Goal: Transaction & Acquisition: Purchase product/service

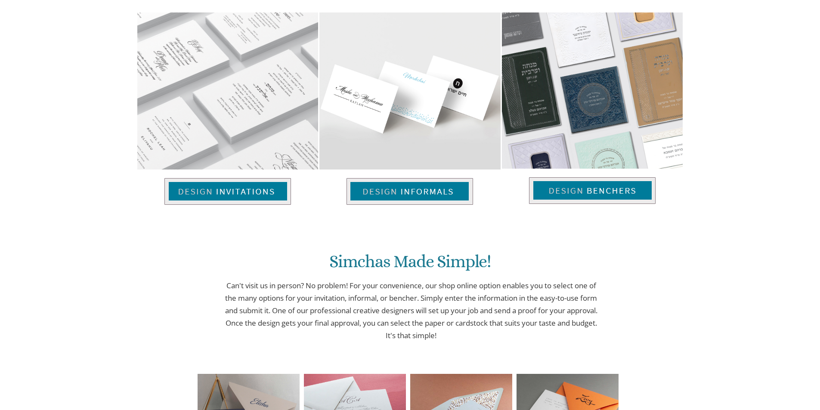
scroll to position [600, 0]
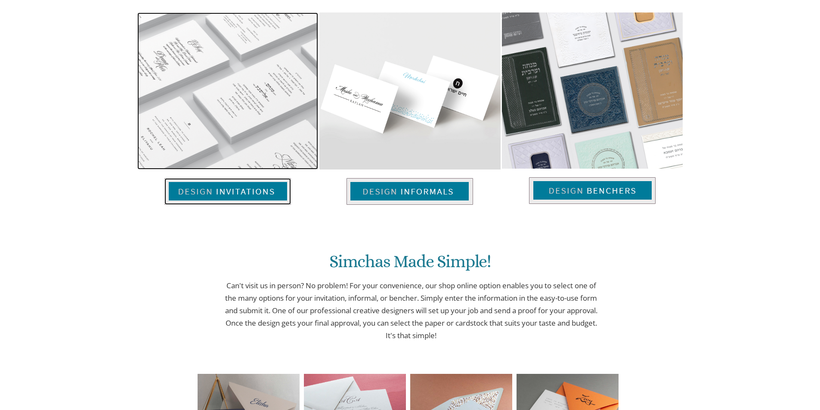
click at [234, 178] on img at bounding box center [227, 191] width 127 height 27
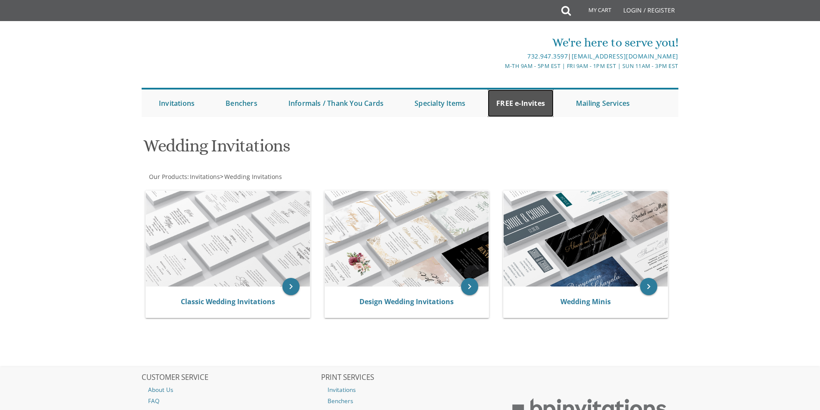
click at [522, 104] on link "FREE e-Invites" at bounding box center [521, 104] width 66 height 28
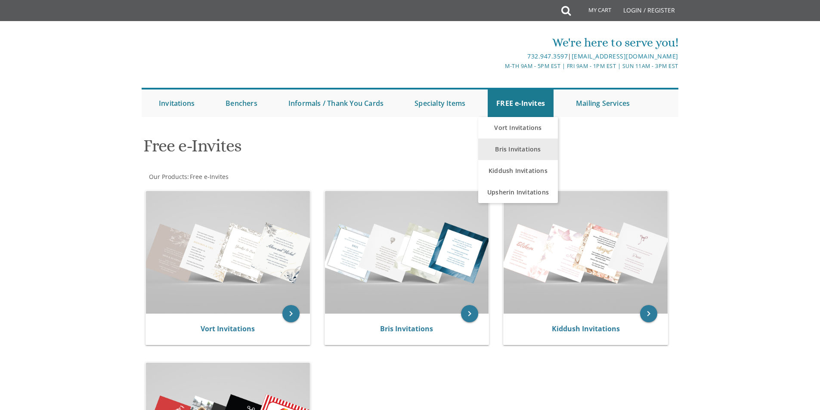
scroll to position [28, 0]
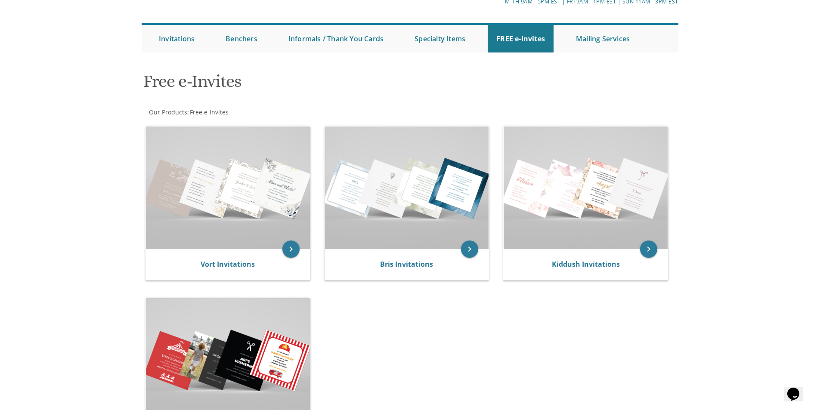
scroll to position [43, 0]
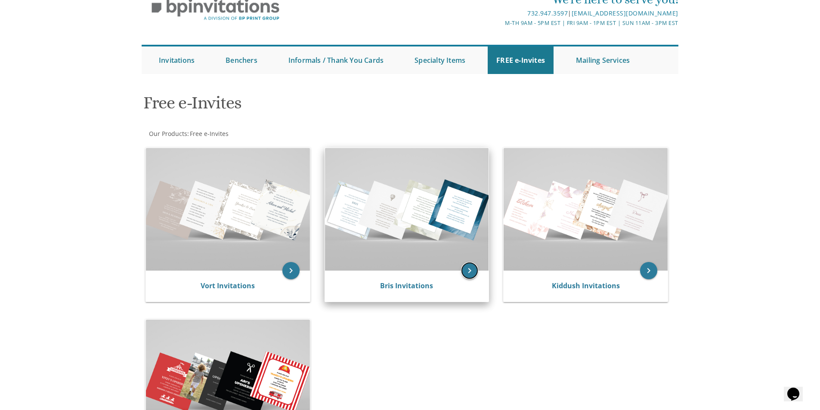
click at [468, 271] on icon "keyboard_arrow_right" at bounding box center [469, 270] width 17 height 17
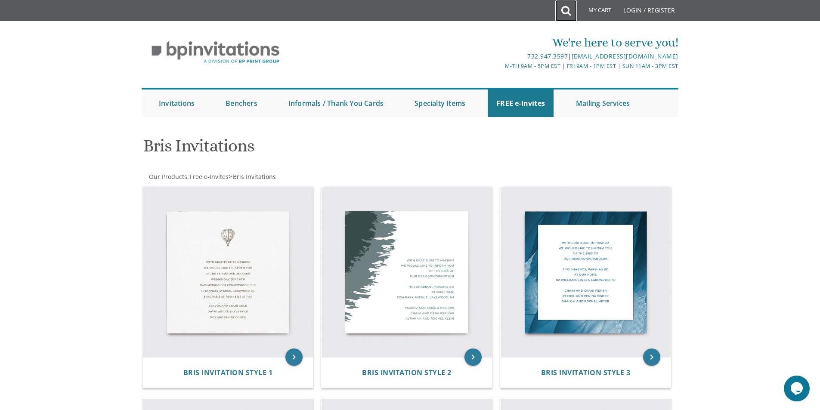
click at [561, 8] on link at bounding box center [566, 11] width 22 height 22
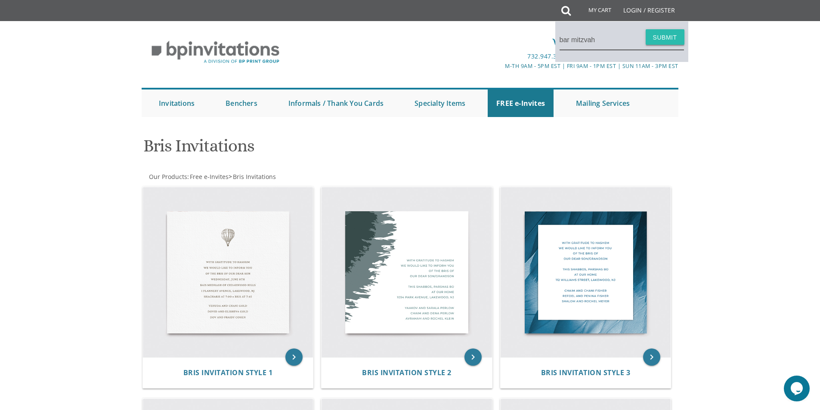
type input "bar mitzvah"
click at [667, 40] on button "Submit" at bounding box center [665, 37] width 39 height 16
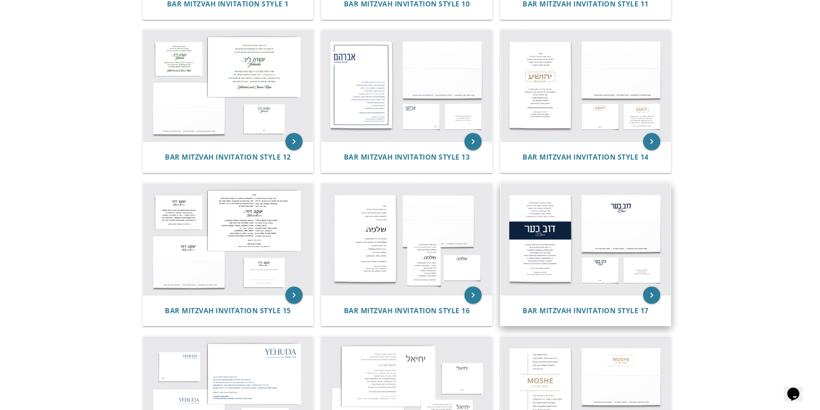
scroll to position [301, 0]
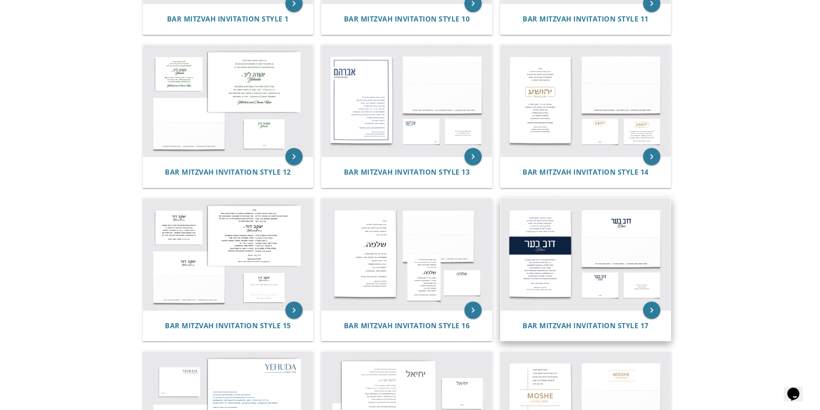
click at [543, 253] on img at bounding box center [586, 254] width 171 height 112
